Goal: Complete application form

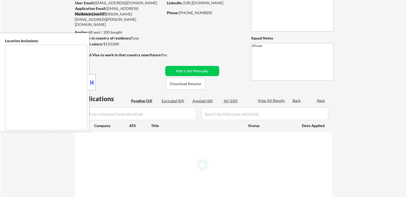
scroll to position [53, 0]
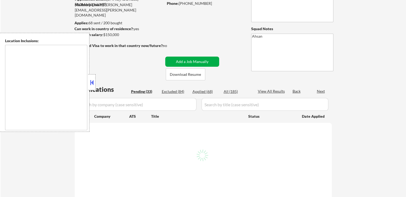
type textarea "[GEOGRAPHIC_DATA], [GEOGRAPHIC_DATA] [GEOGRAPHIC_DATA], [GEOGRAPHIC_DATA] [GEOG…"
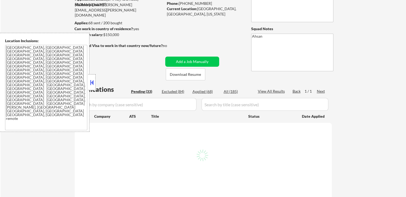
select select ""pending""
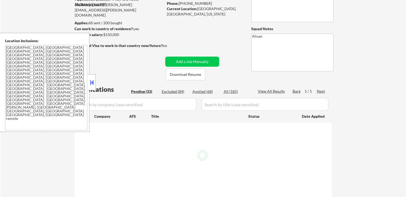
select select ""pending""
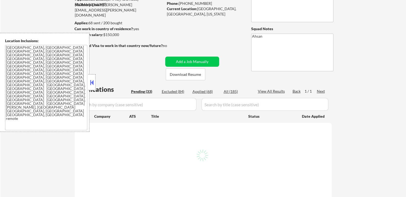
select select ""pending""
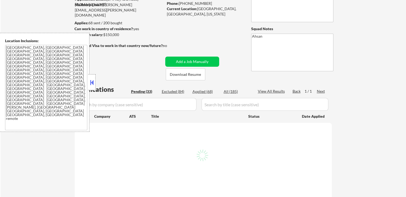
select select ""pending""
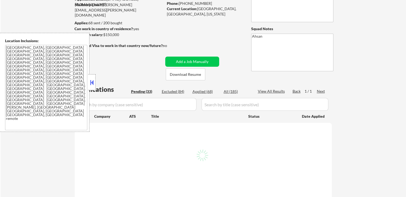
select select ""pending""
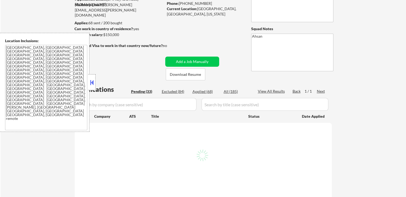
select select ""pending""
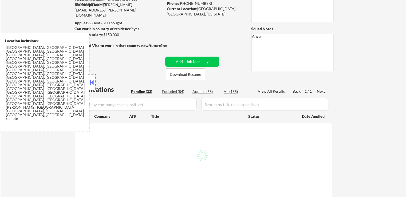
select select ""pending""
